Goal: Information Seeking & Learning: Learn about a topic

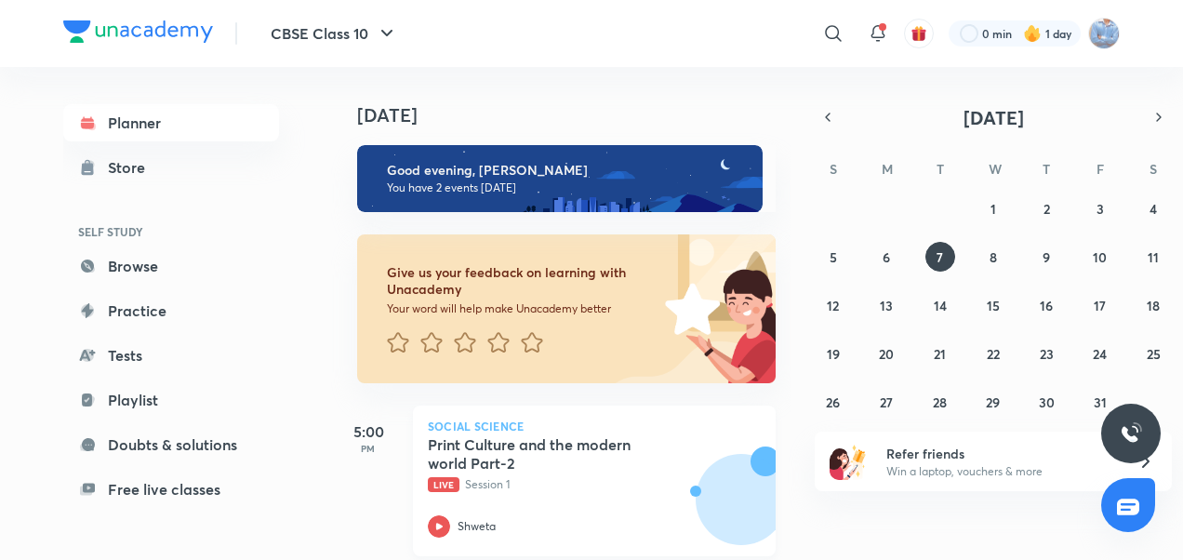
click at [441, 530] on icon at bounding box center [439, 526] width 22 height 22
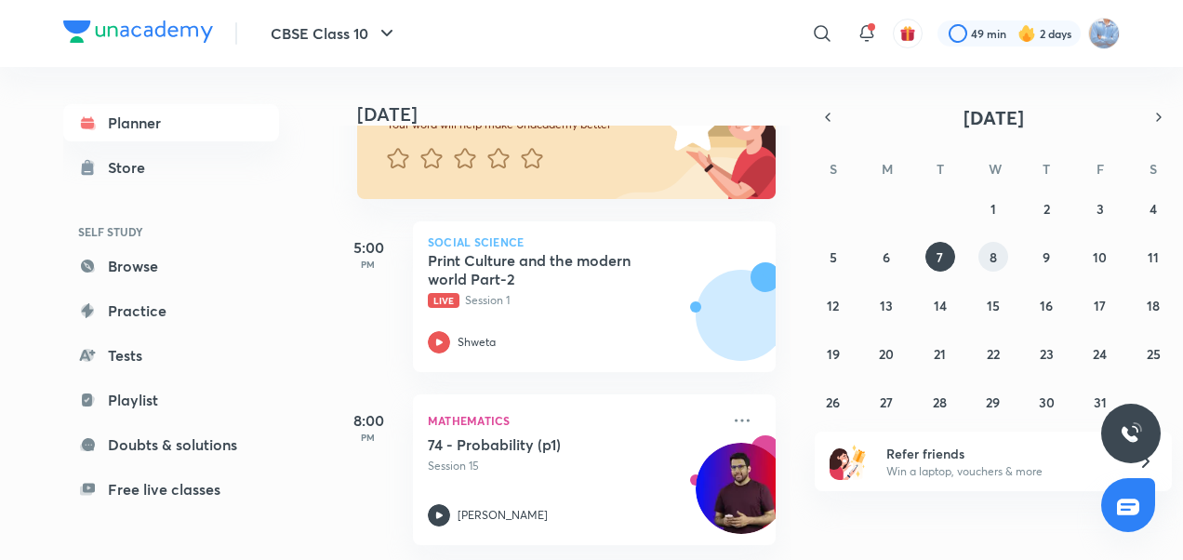
click at [993, 257] on abbr "8" at bounding box center [992, 257] width 7 height 18
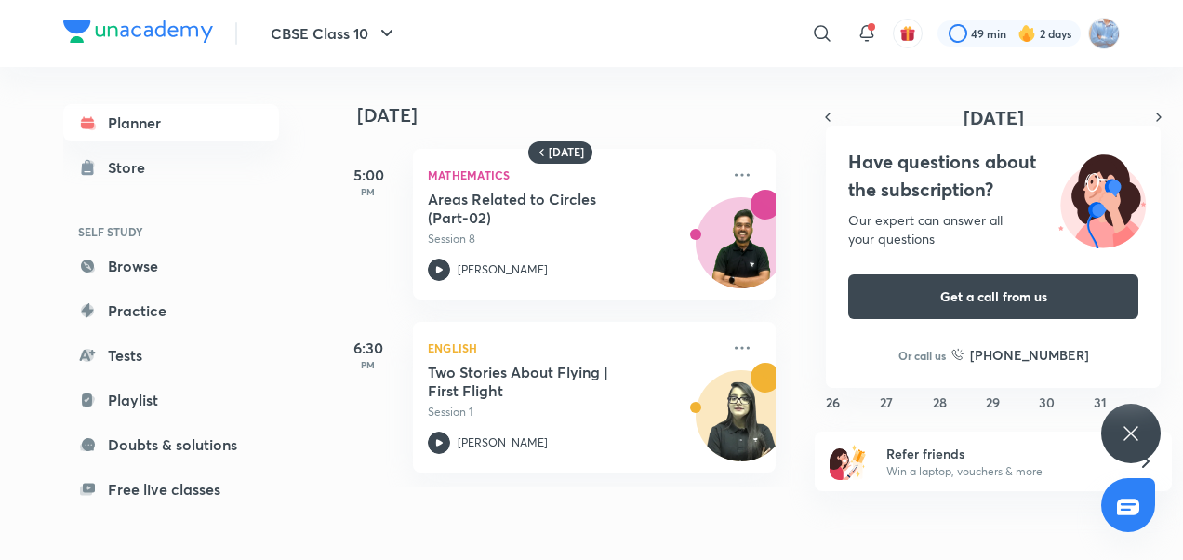
click at [1120, 438] on icon at bounding box center [1131, 433] width 22 height 22
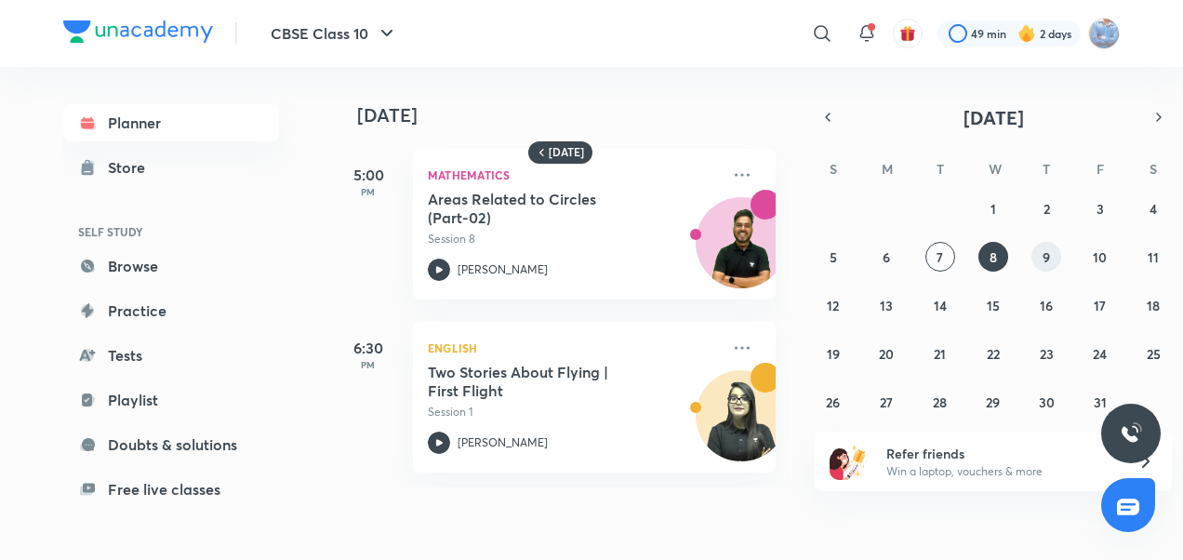
click at [1049, 255] on abbr "9" at bounding box center [1045, 257] width 7 height 18
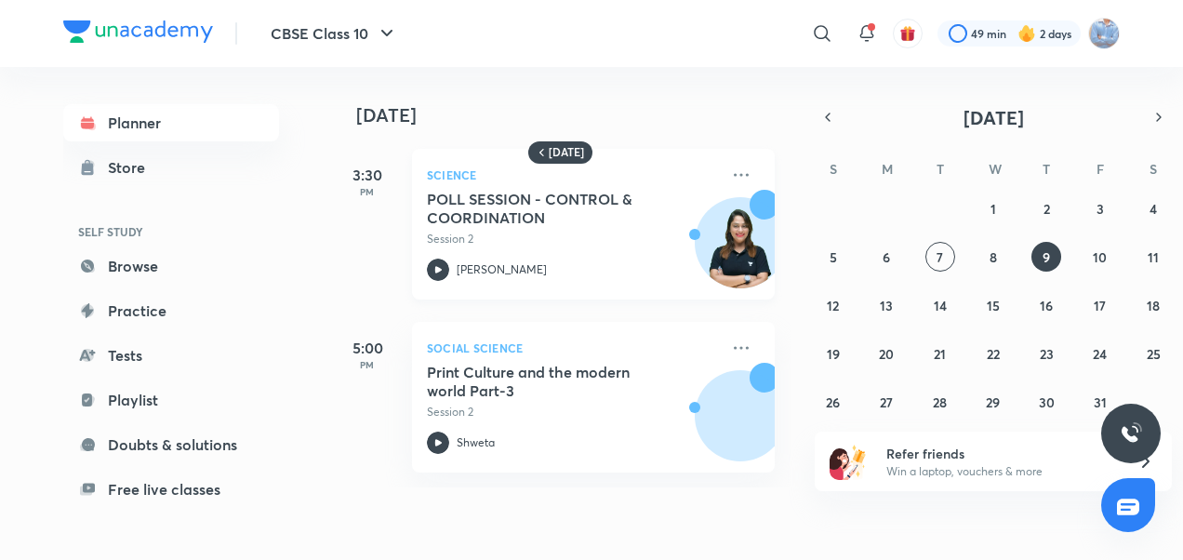
scroll to position [0, 0]
click at [1105, 262] on abbr "10" at bounding box center [1100, 257] width 14 height 18
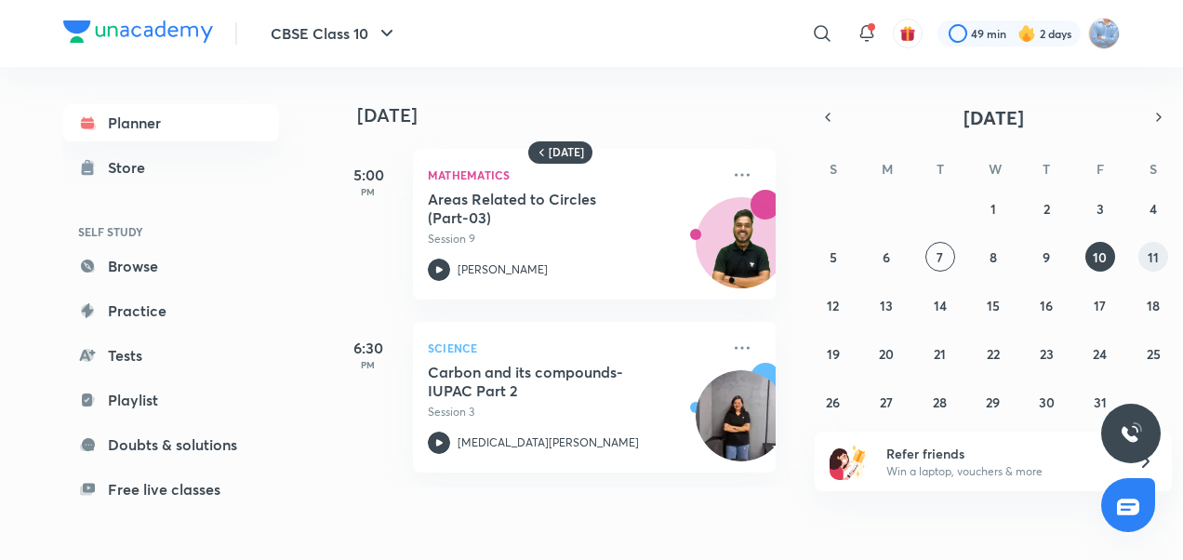
click at [1157, 254] on abbr "11" at bounding box center [1152, 257] width 11 height 18
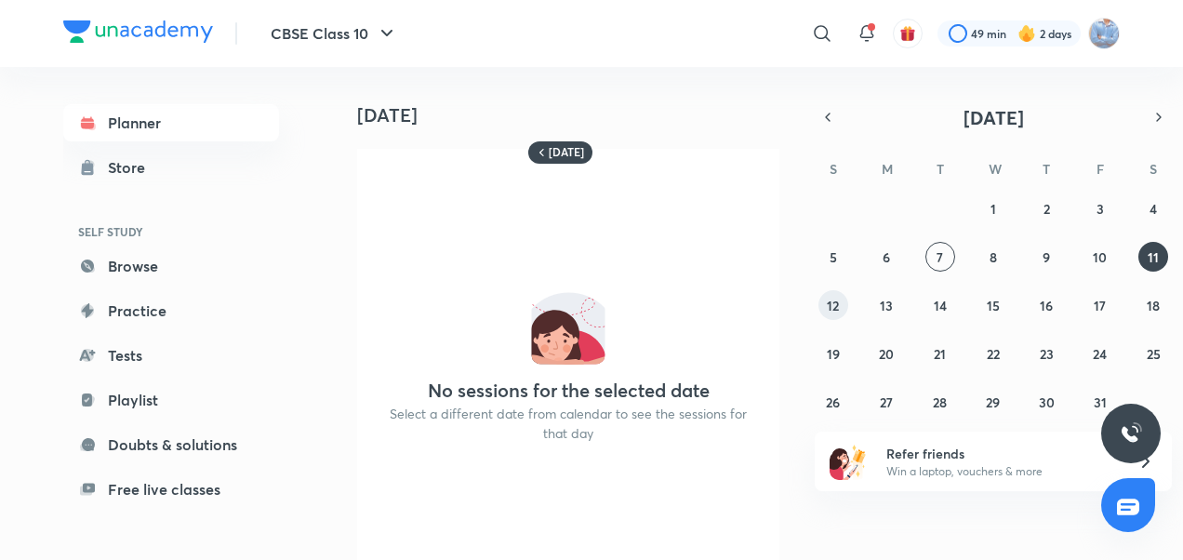
click at [829, 292] on button "12" at bounding box center [833, 305] width 30 height 30
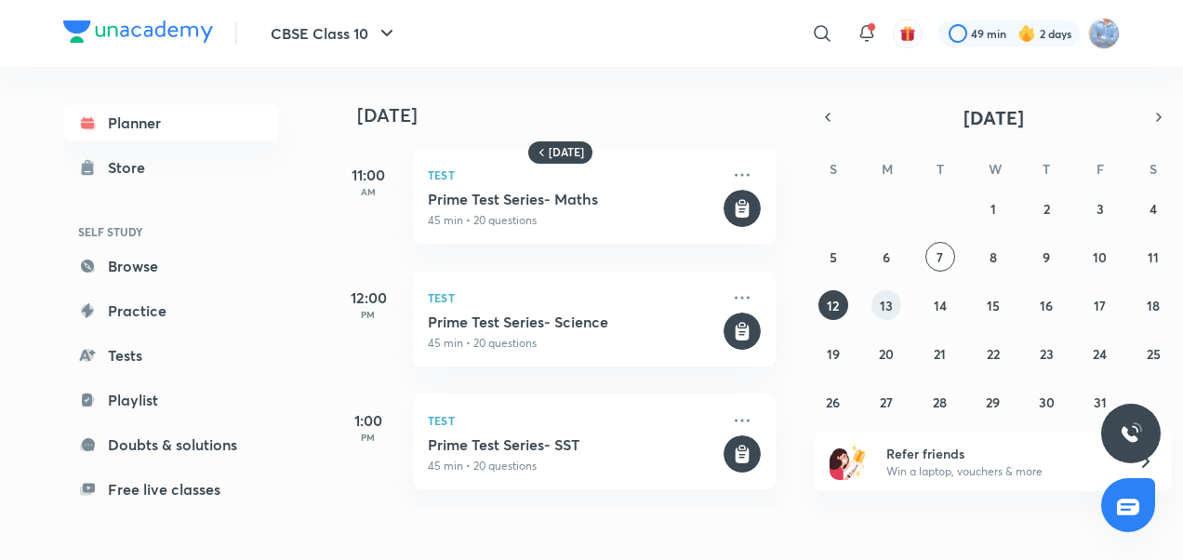
click at [875, 301] on button "13" at bounding box center [886, 305] width 30 height 30
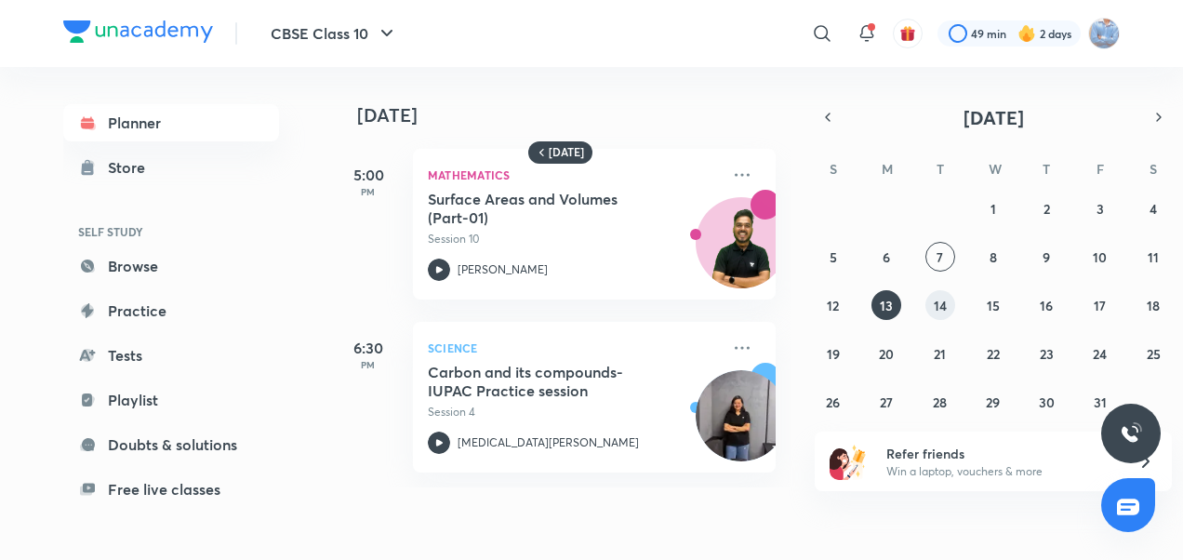
click at [946, 299] on abbr "14" at bounding box center [940, 306] width 13 height 18
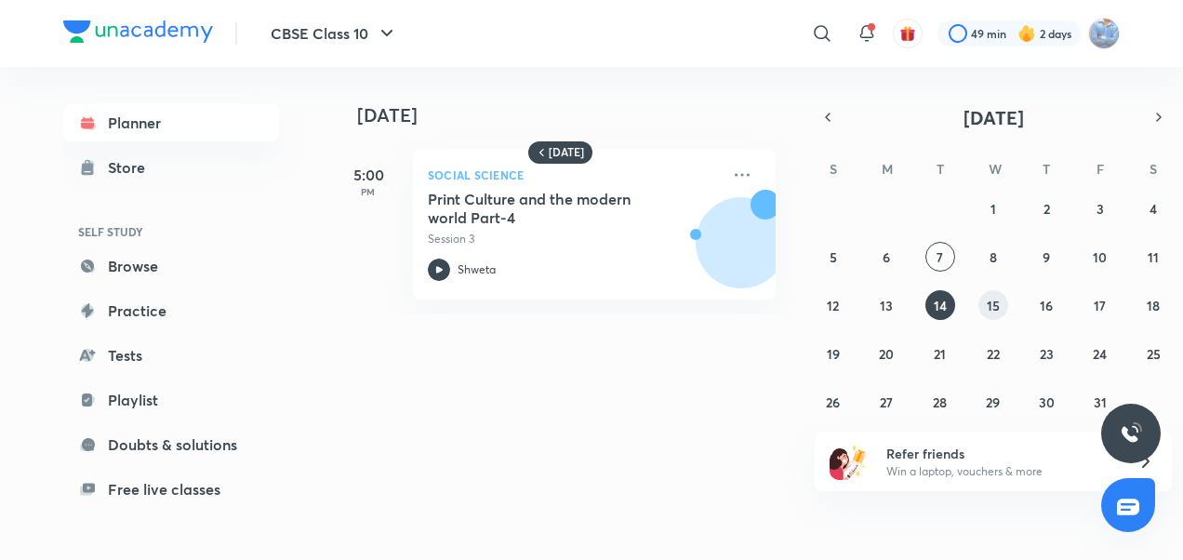
click at [990, 312] on abbr "15" at bounding box center [993, 306] width 13 height 18
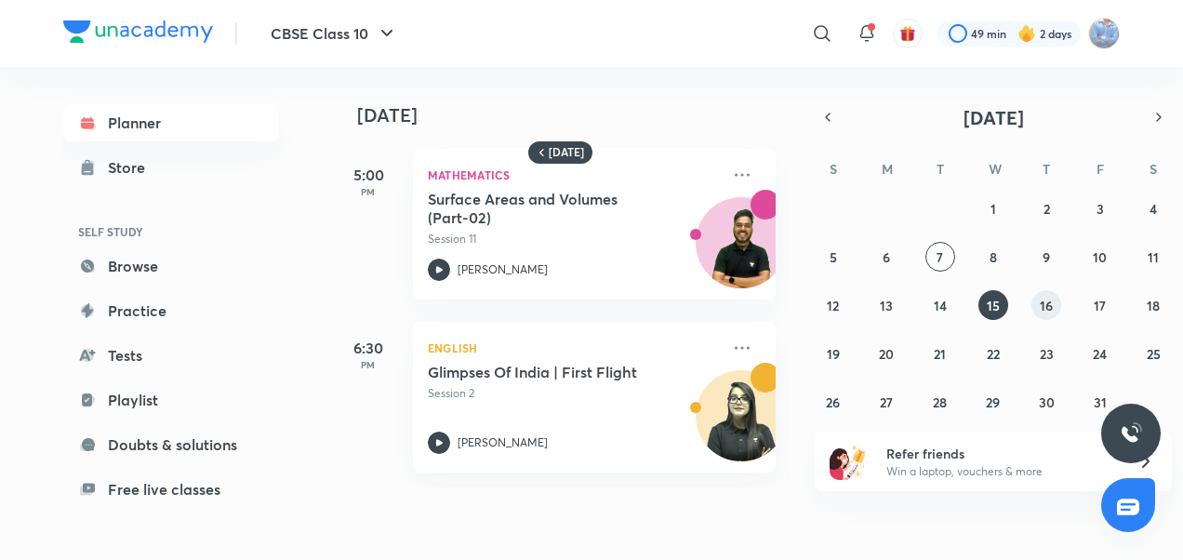
click at [1046, 301] on abbr "16" at bounding box center [1046, 306] width 13 height 18
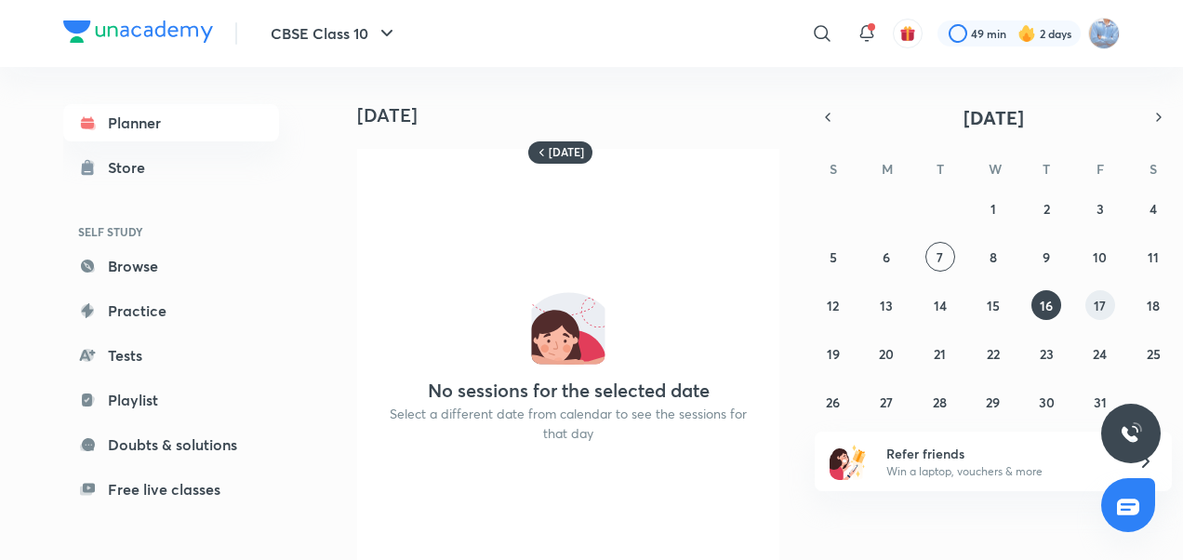
click at [1105, 310] on abbr "17" at bounding box center [1100, 306] width 12 height 18
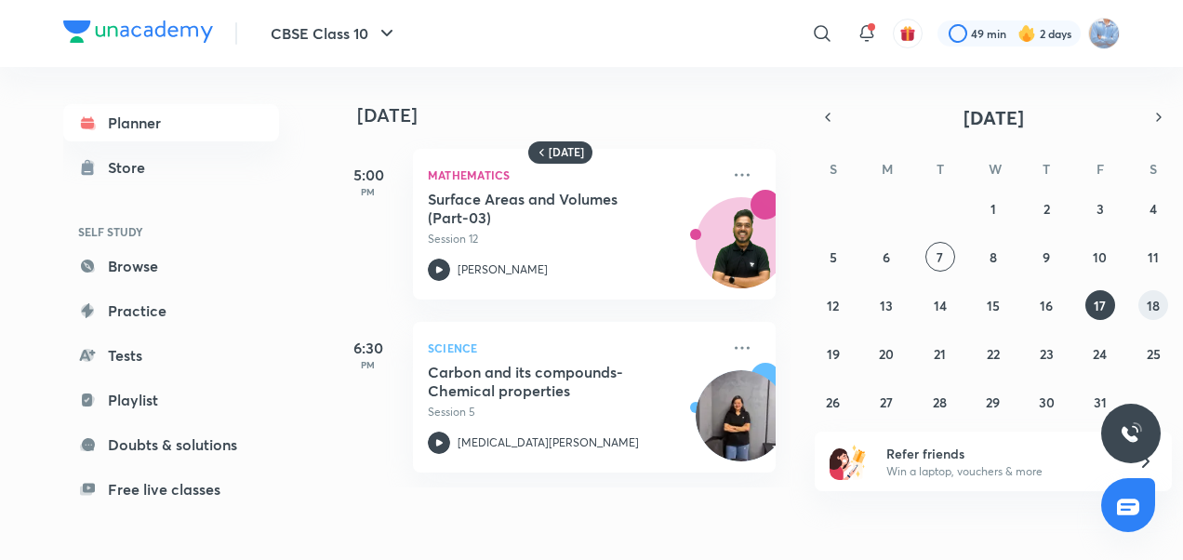
click at [1147, 304] on abbr "18" at bounding box center [1153, 306] width 13 height 18
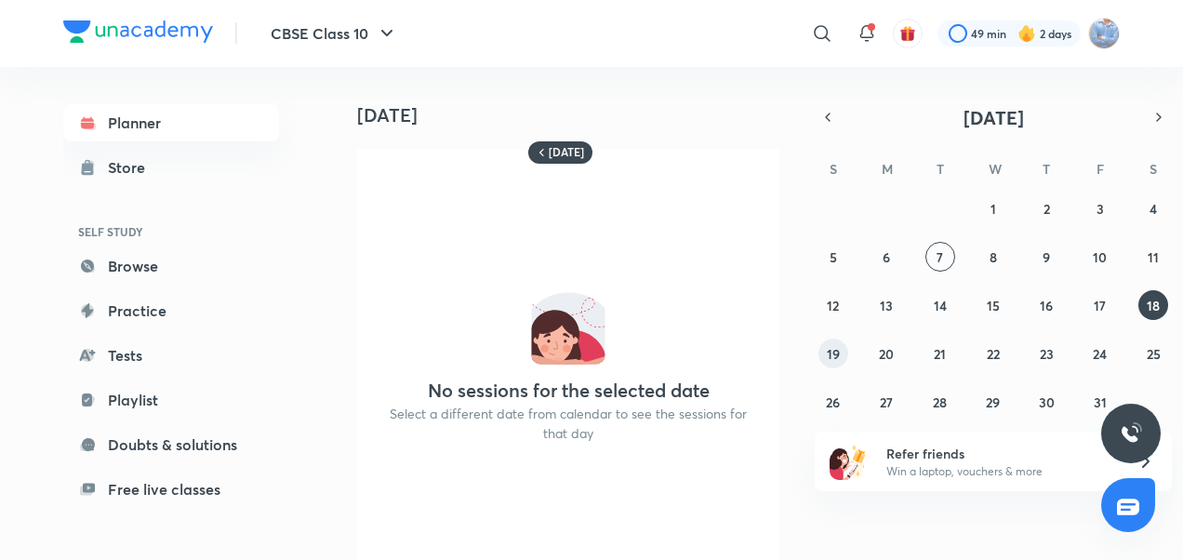
click at [832, 360] on abbr "19" at bounding box center [833, 354] width 13 height 18
click at [883, 359] on abbr "20" at bounding box center [886, 354] width 15 height 18
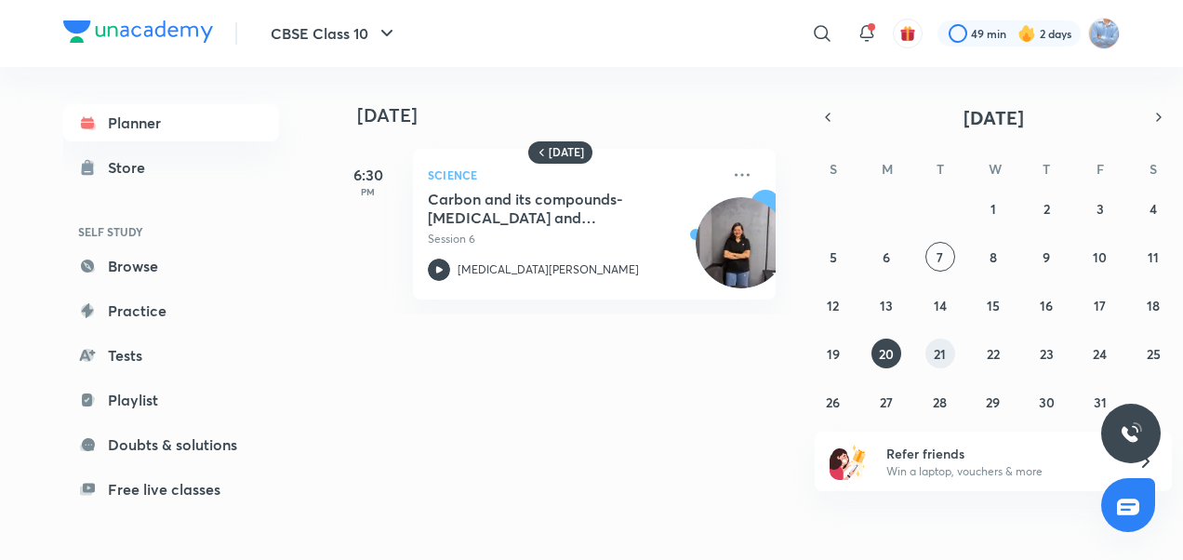
click at [930, 355] on button "21" at bounding box center [940, 353] width 30 height 30
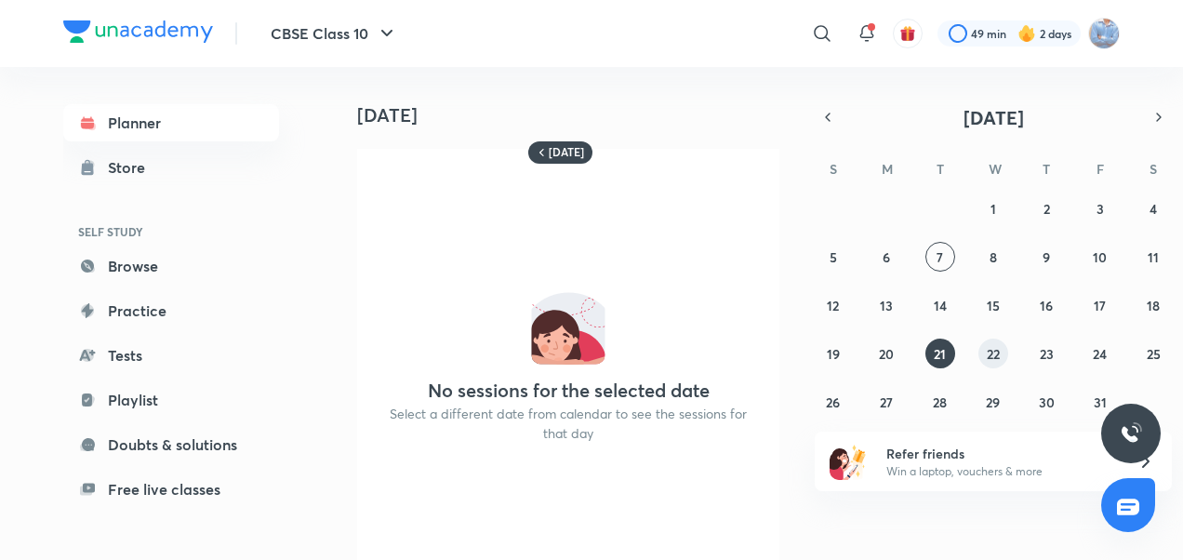
click at [987, 366] on button "22" at bounding box center [993, 353] width 30 height 30
click at [1051, 361] on abbr "23" at bounding box center [1047, 354] width 14 height 18
click at [1098, 355] on abbr "24" at bounding box center [1100, 354] width 14 height 18
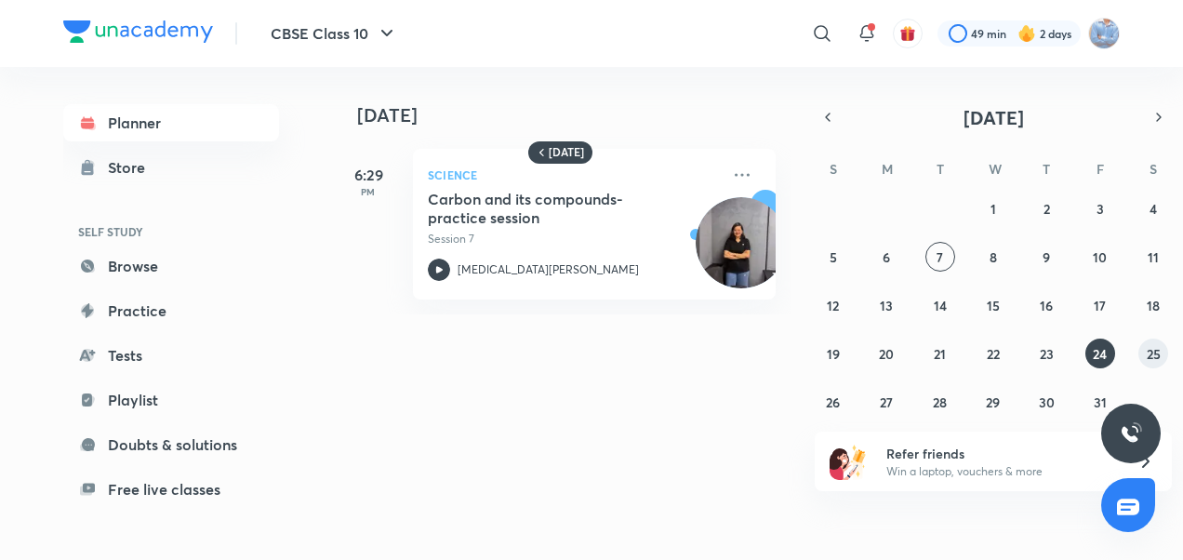
click at [1151, 350] on abbr "25" at bounding box center [1154, 354] width 14 height 18
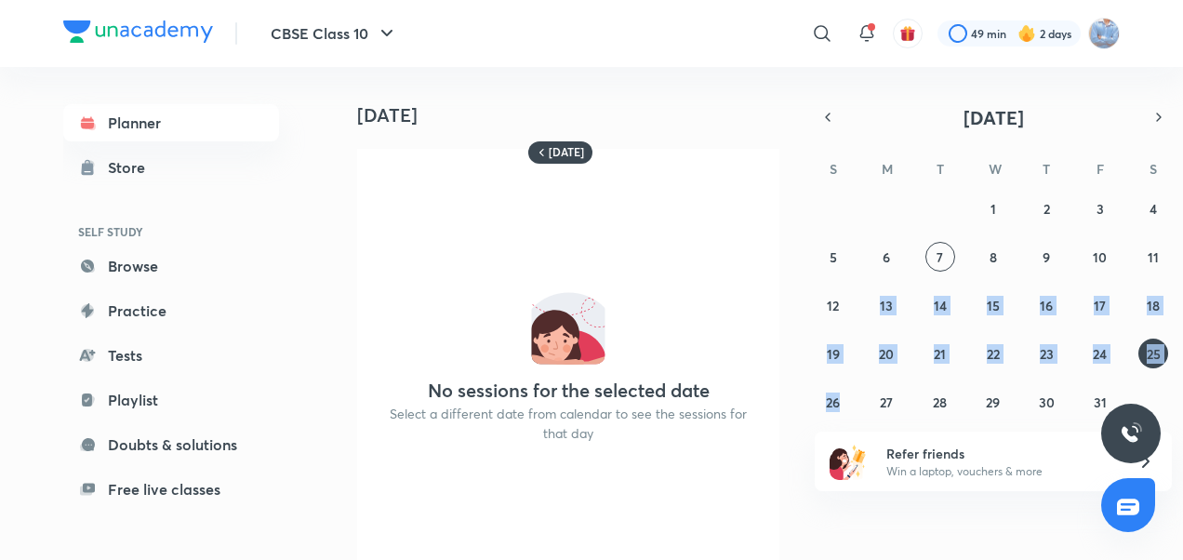
drag, startPoint x: 855, startPoint y: 392, endPoint x: 891, endPoint y: 290, distance: 108.2
click at [891, 290] on div "28 29 30 1 2 3 4 5 6 7 8 9 10 11 12 13 14 15 16 17 18 19 20 21 22 23 24 25 26 2…" at bounding box center [993, 304] width 357 height 223
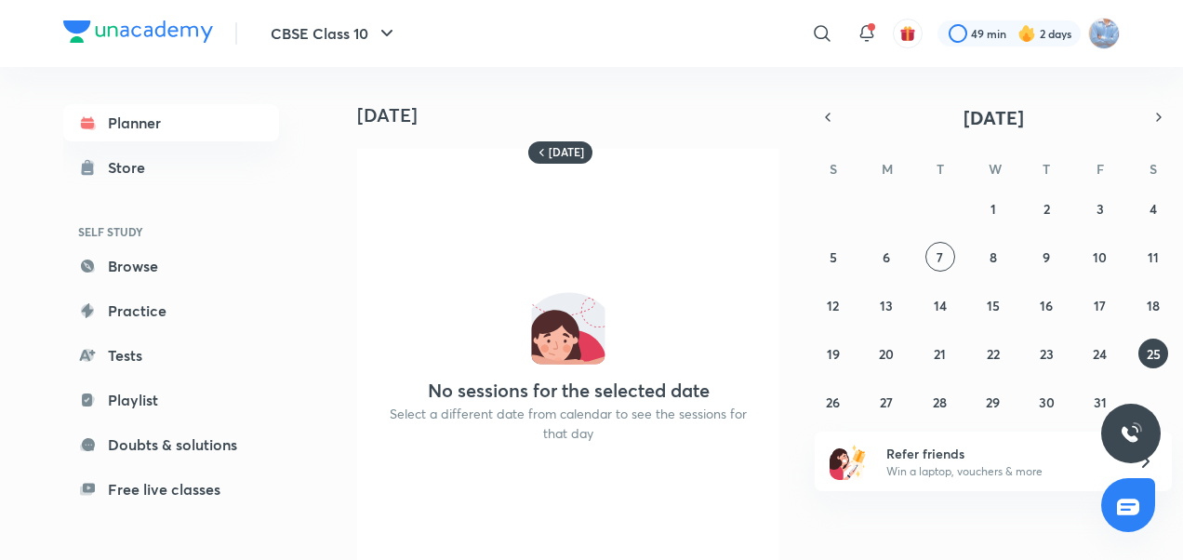
drag, startPoint x: 891, startPoint y: 290, endPoint x: 869, endPoint y: 290, distance: 22.3
click at [869, 290] on div "28 29 30 1 2 3 4 5 6 7 8 9 10 11 12 13 14 15 16 17 18 19 20 21 22 23 24 25 26 2…" at bounding box center [993, 304] width 357 height 223
click at [948, 247] on button "7" at bounding box center [940, 257] width 30 height 30
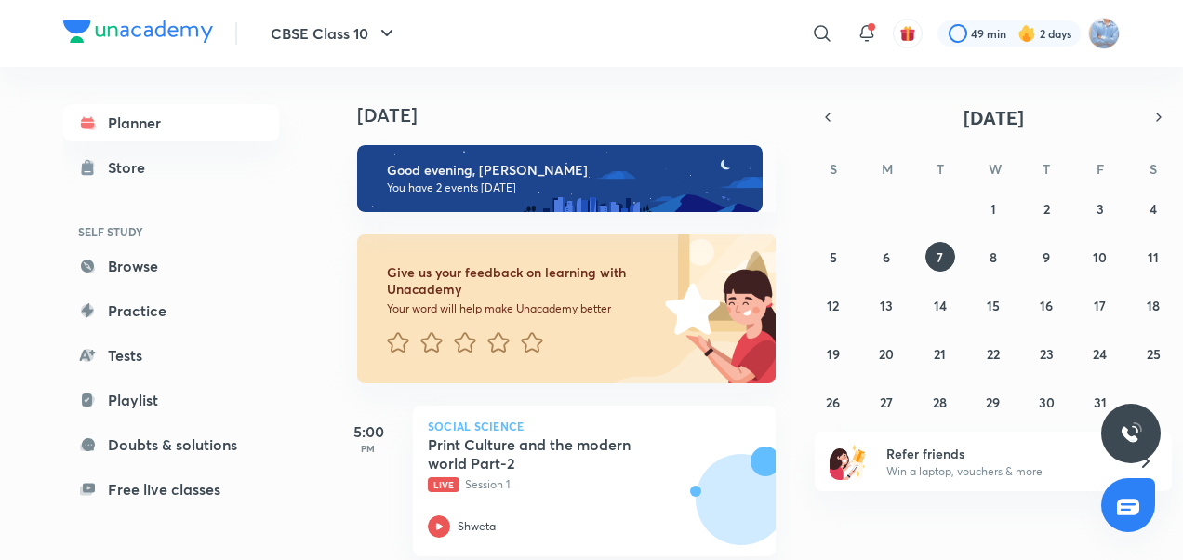
scroll to position [198, 0]
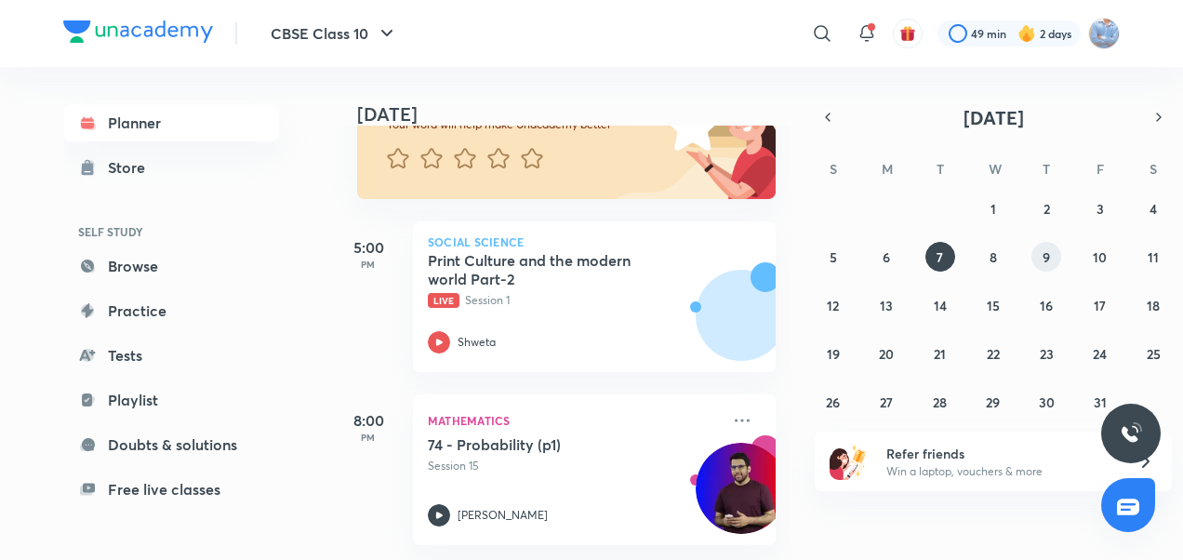
click at [1053, 256] on button "9" at bounding box center [1046, 257] width 30 height 30
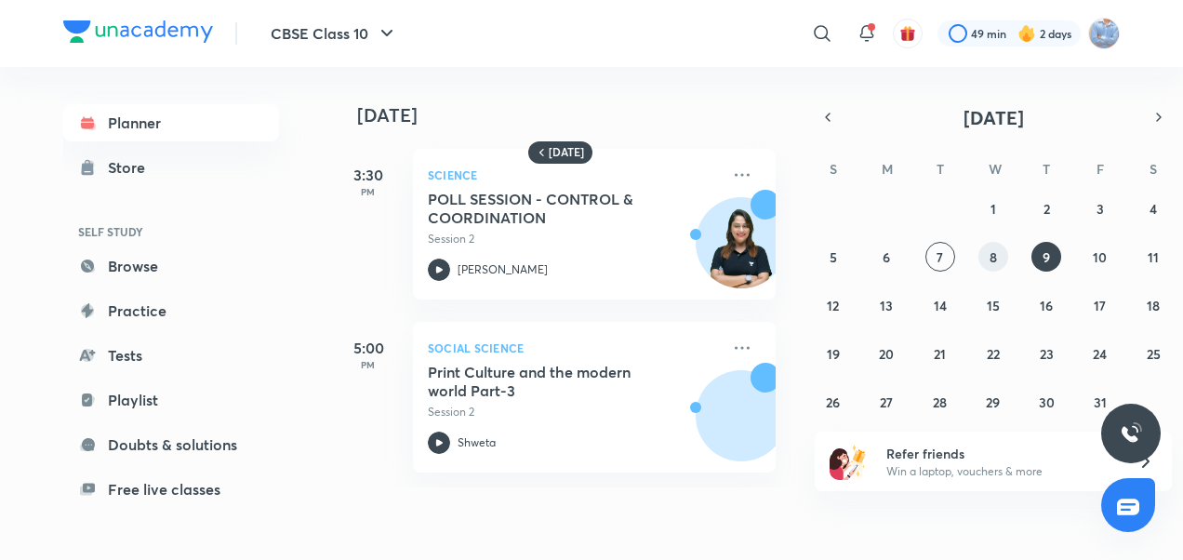
click at [997, 251] on button "8" at bounding box center [993, 257] width 30 height 30
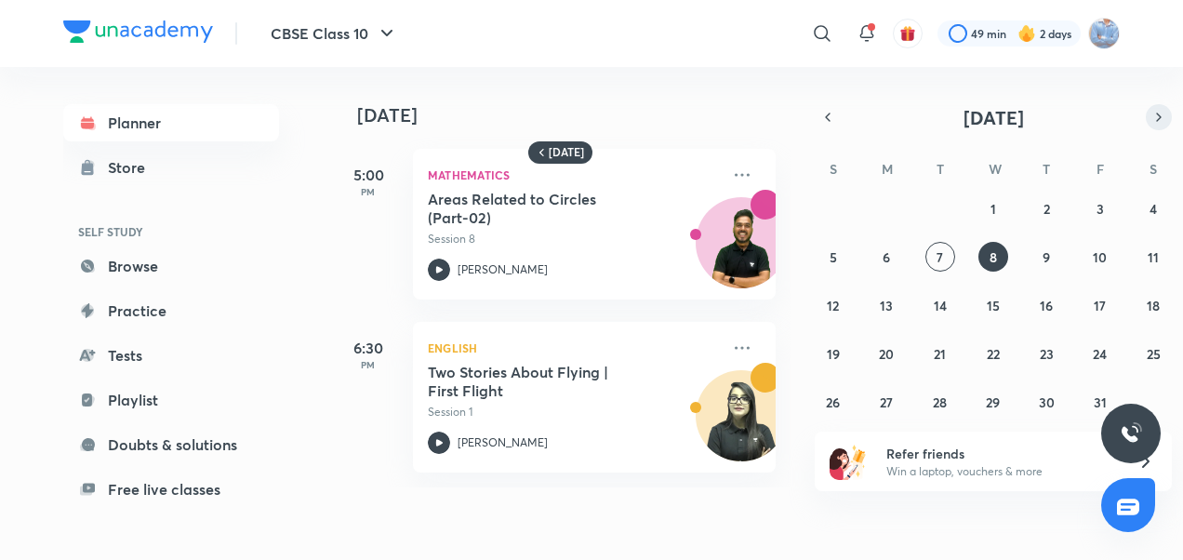
click at [1159, 110] on icon "button" at bounding box center [1158, 117] width 15 height 17
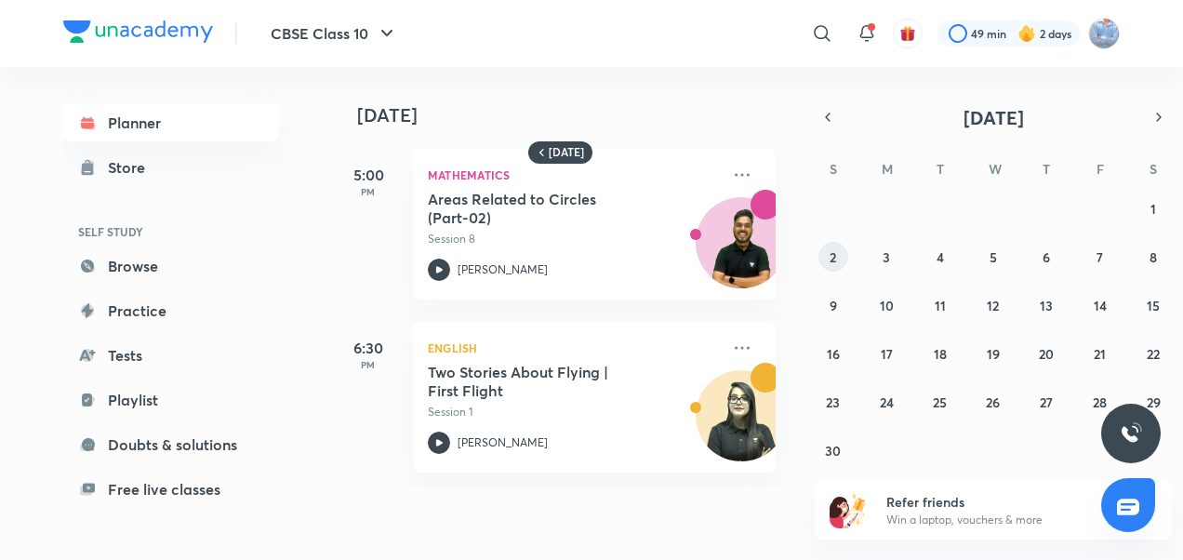
click at [833, 259] on abbr "2" at bounding box center [832, 257] width 7 height 18
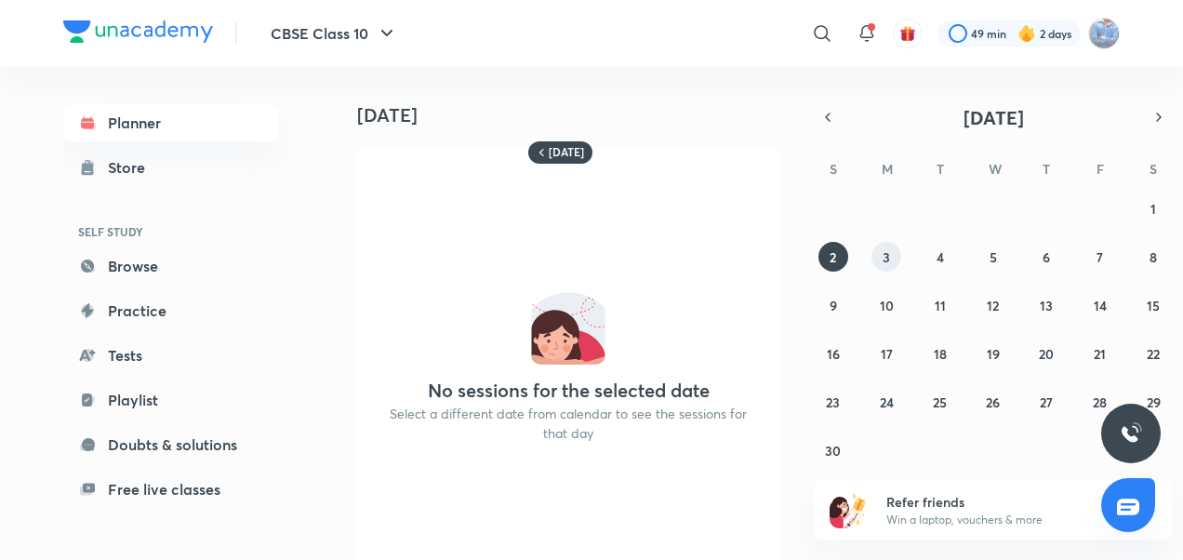
click at [874, 259] on button "3" at bounding box center [886, 257] width 30 height 30
click at [934, 259] on button "4" at bounding box center [940, 257] width 30 height 30
click at [992, 251] on abbr "5" at bounding box center [992, 257] width 7 height 18
click at [1038, 257] on button "6" at bounding box center [1046, 257] width 30 height 30
click at [1100, 255] on abbr "7" at bounding box center [1099, 257] width 7 height 18
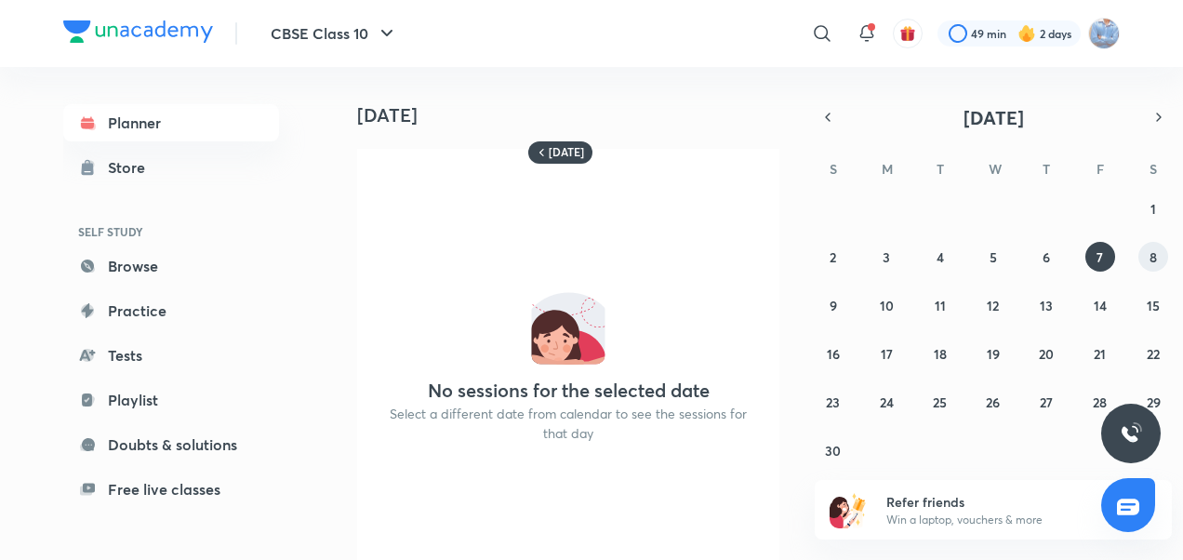
click at [1145, 260] on button "8" at bounding box center [1153, 257] width 30 height 30
click at [883, 307] on abbr "10" at bounding box center [887, 306] width 14 height 18
click at [941, 312] on abbr "11" at bounding box center [940, 306] width 11 height 18
click at [993, 307] on abbr "12" at bounding box center [993, 306] width 12 height 18
click at [1043, 303] on abbr "13" at bounding box center [1046, 306] width 13 height 18
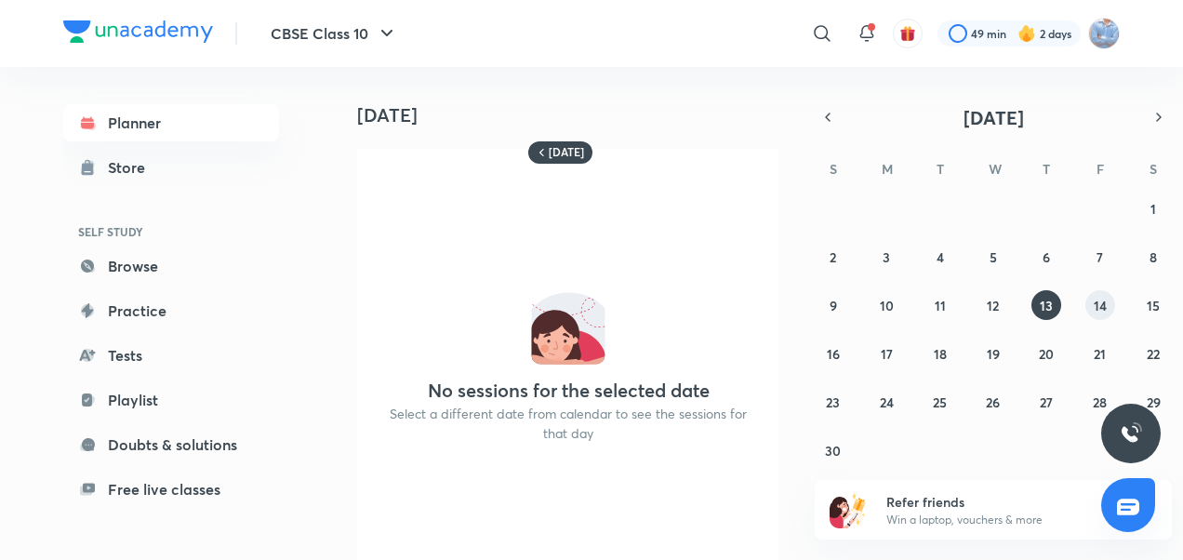
drag, startPoint x: 1094, startPoint y: 299, endPoint x: 759, endPoint y: 236, distance: 340.7
click at [759, 236] on div "Today 13 November No sessions for the selected date Select a different date fro…" at bounding box center [725, 313] width 789 height 493
click at [566, 145] on h6 "Today" at bounding box center [566, 152] width 35 height 15
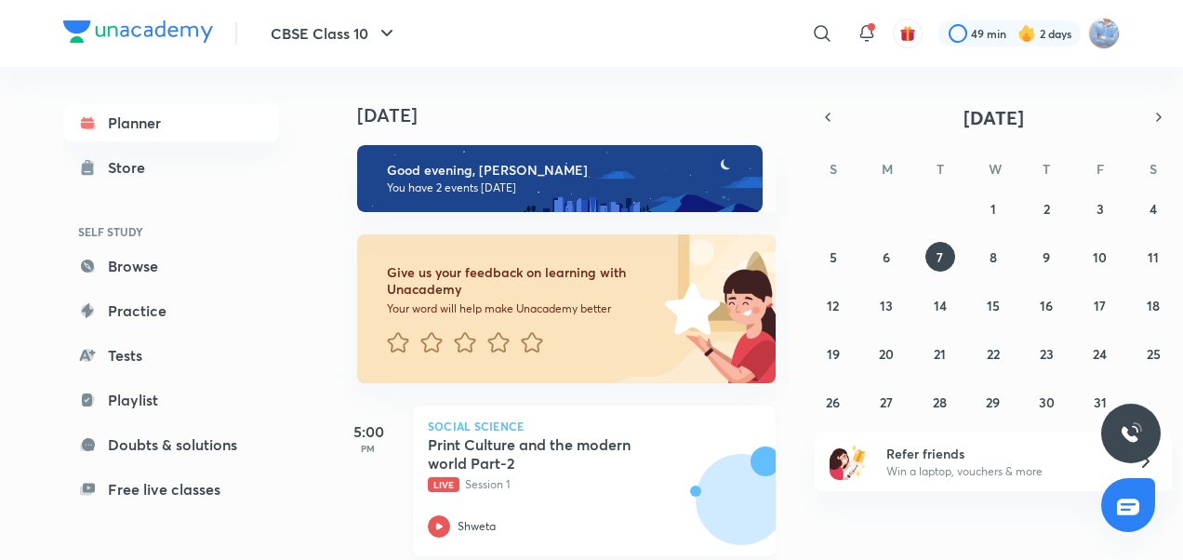
click at [440, 519] on icon at bounding box center [439, 526] width 22 height 22
click at [436, 521] on icon at bounding box center [439, 526] width 22 height 22
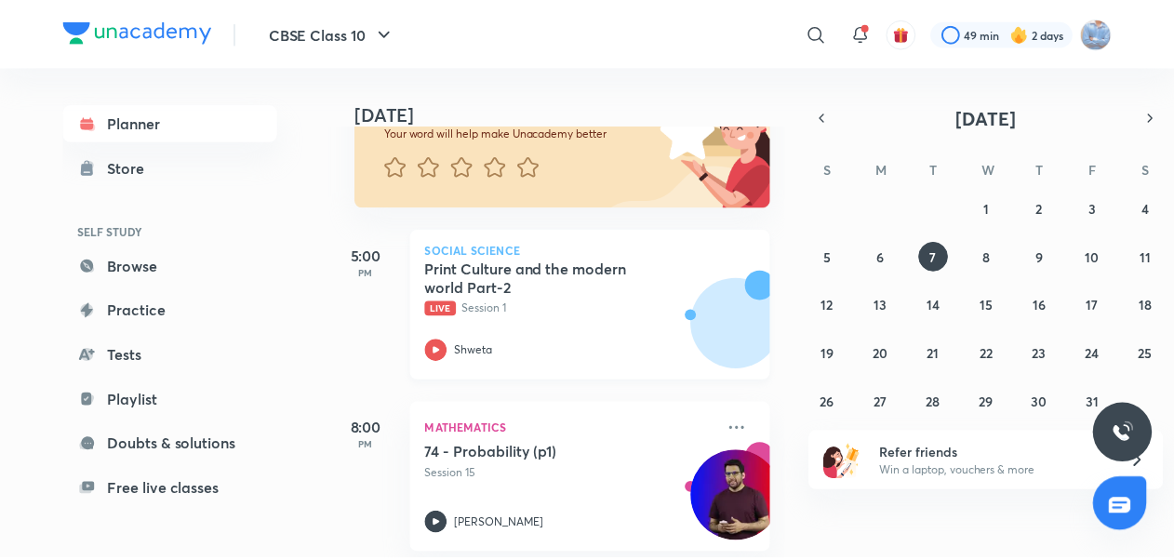
scroll to position [198, 0]
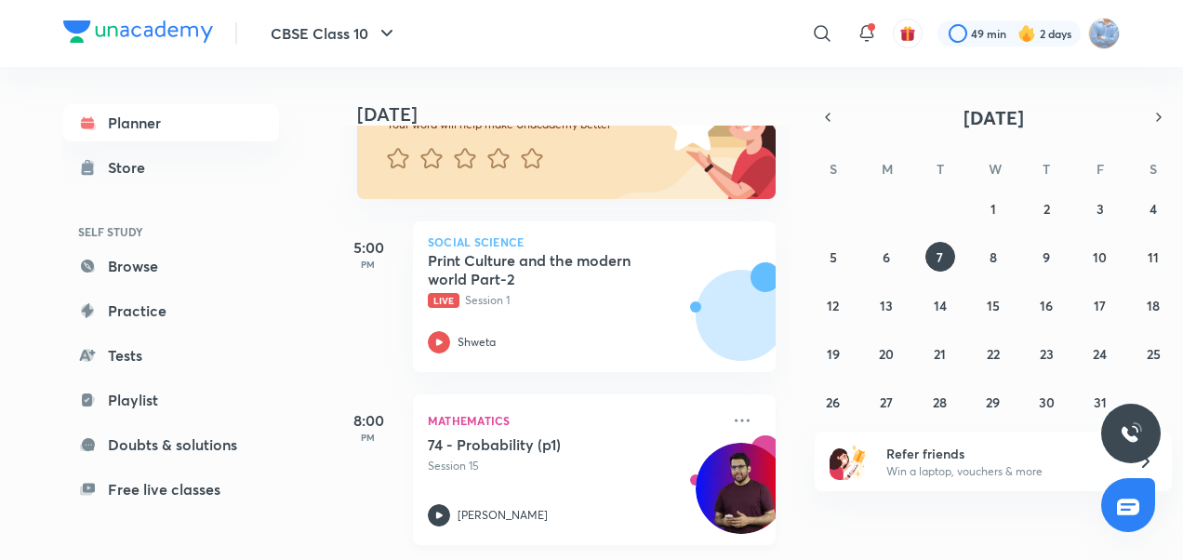
click at [446, 504] on icon at bounding box center [439, 515] width 22 height 22
click at [136, 480] on link "Free live classes" at bounding box center [171, 489] width 216 height 37
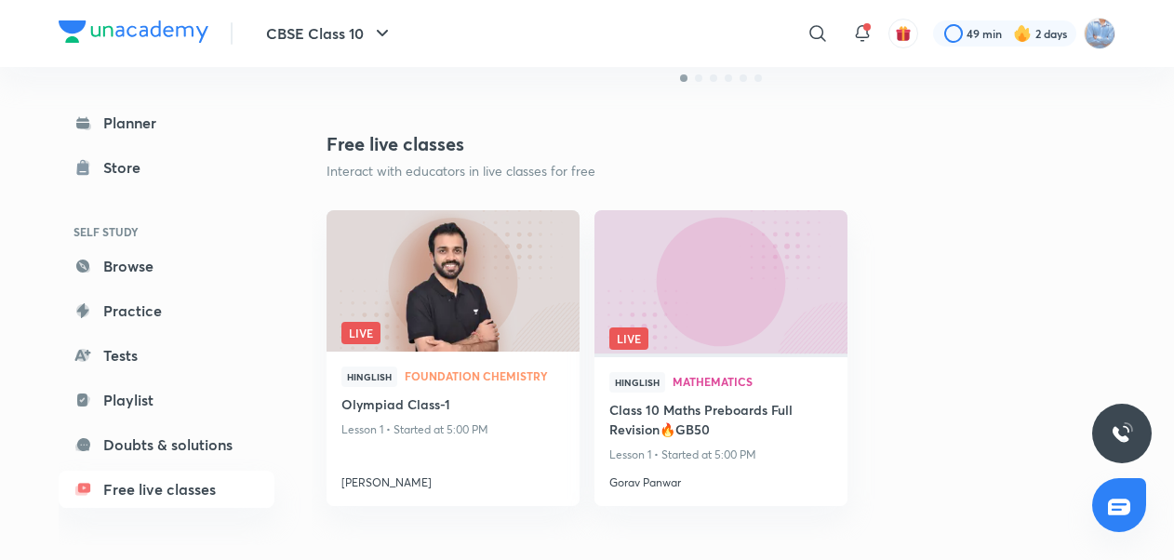
scroll to position [537, 0]
click at [649, 338] on ellipse at bounding box center [641, 320] width 100 height 100
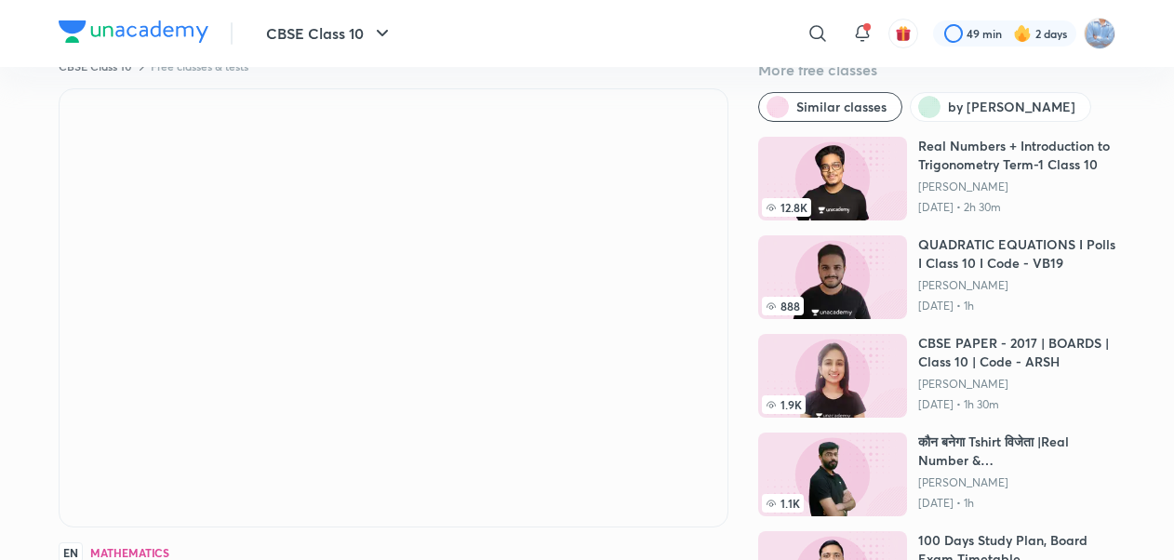
scroll to position [41, 0]
